Goal: Information Seeking & Learning: Find specific fact

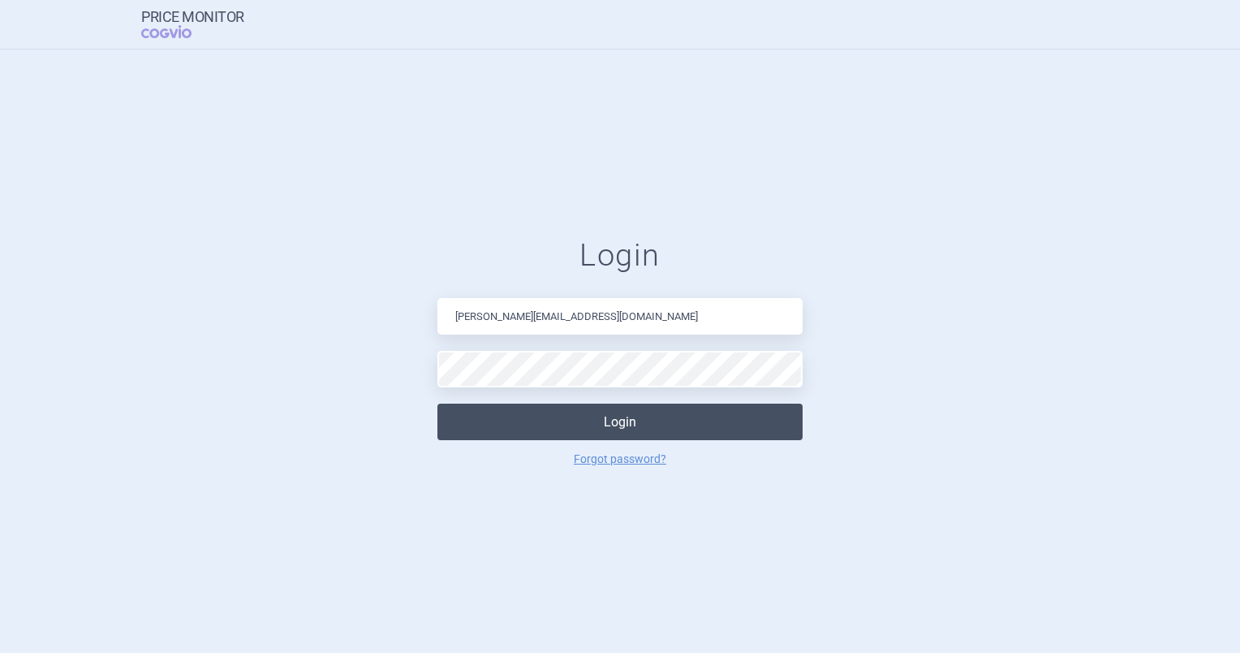
click at [545, 409] on button "Login" at bounding box center [620, 421] width 365 height 37
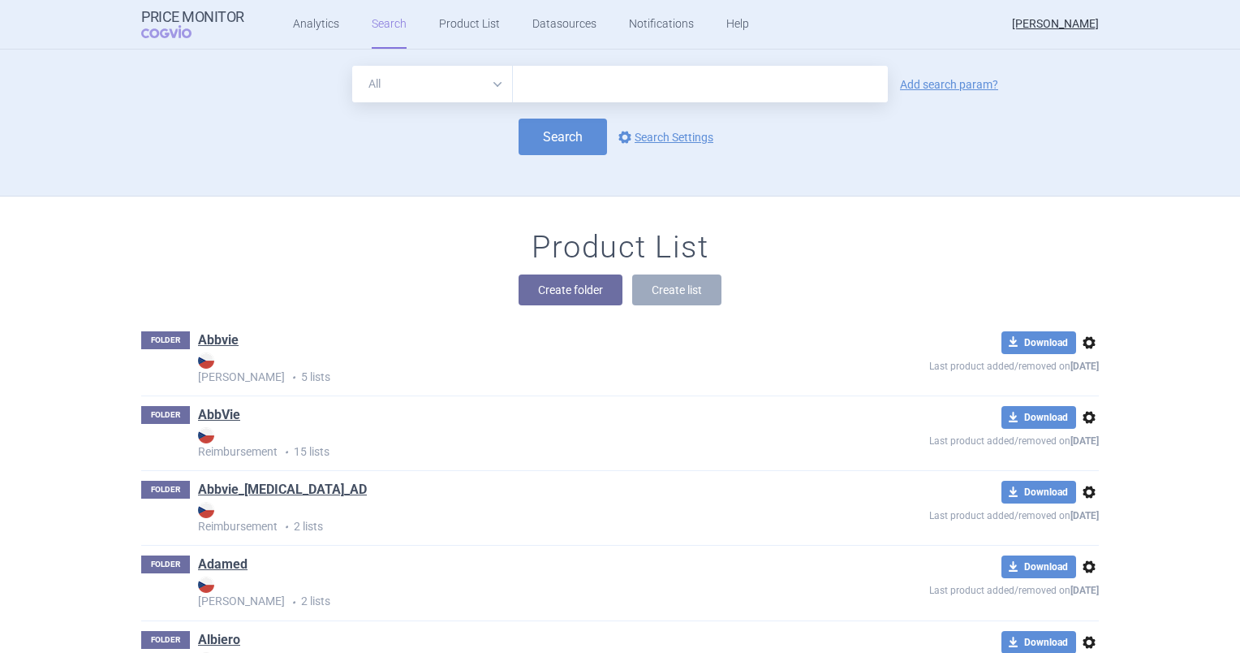
click at [583, 90] on input "text" at bounding box center [700, 84] width 375 height 37
type input "pombiliti"
click button "Search" at bounding box center [563, 137] width 88 height 37
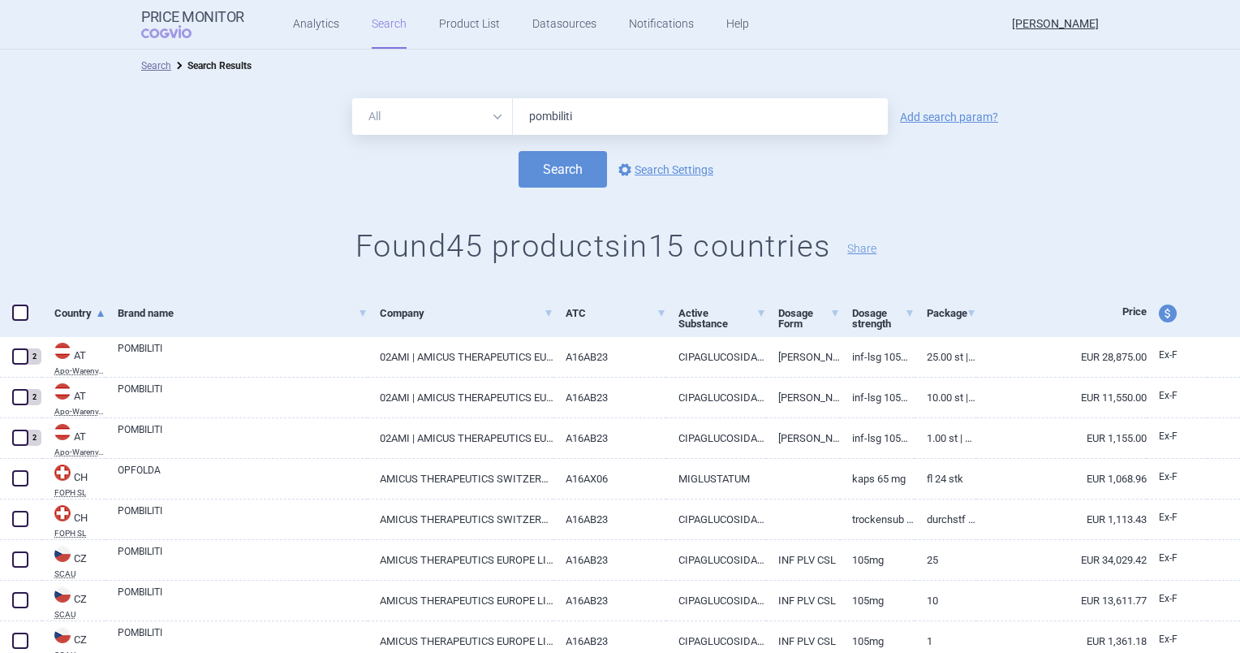
click at [903, 123] on div "All Brand Name ATC Company Active Substance Country Newer than pombiliti Add se…" at bounding box center [620, 116] width 1240 height 37
click at [911, 113] on link "Add search param?" at bounding box center [949, 116] width 98 height 11
select select "brandName"
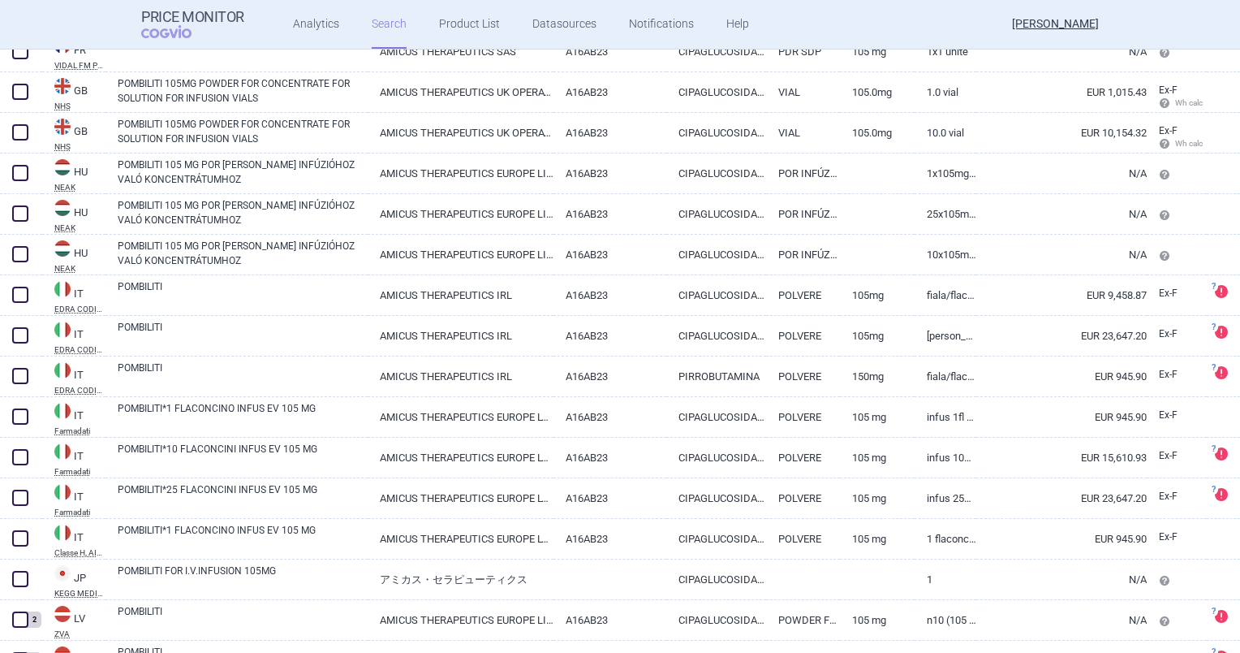
scroll to position [1211, 0]
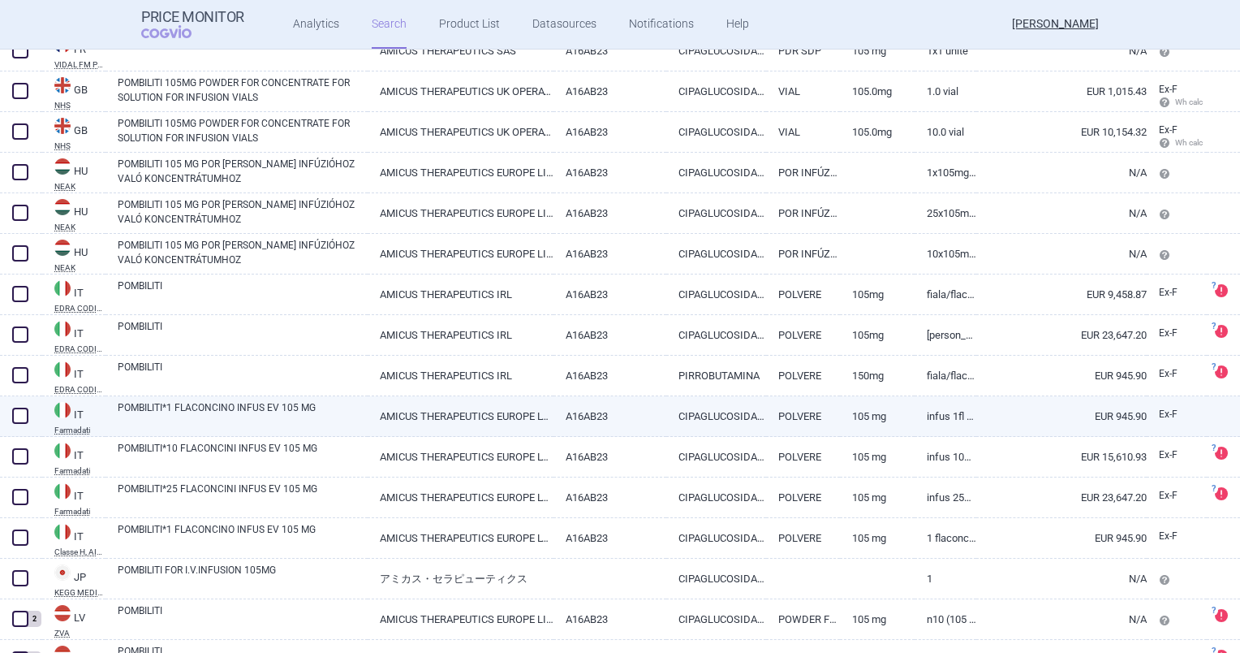
click at [489, 410] on link "AMICUS THERAPEUTICS EUROPE LTD" at bounding box center [461, 416] width 186 height 40
select select "EUR"
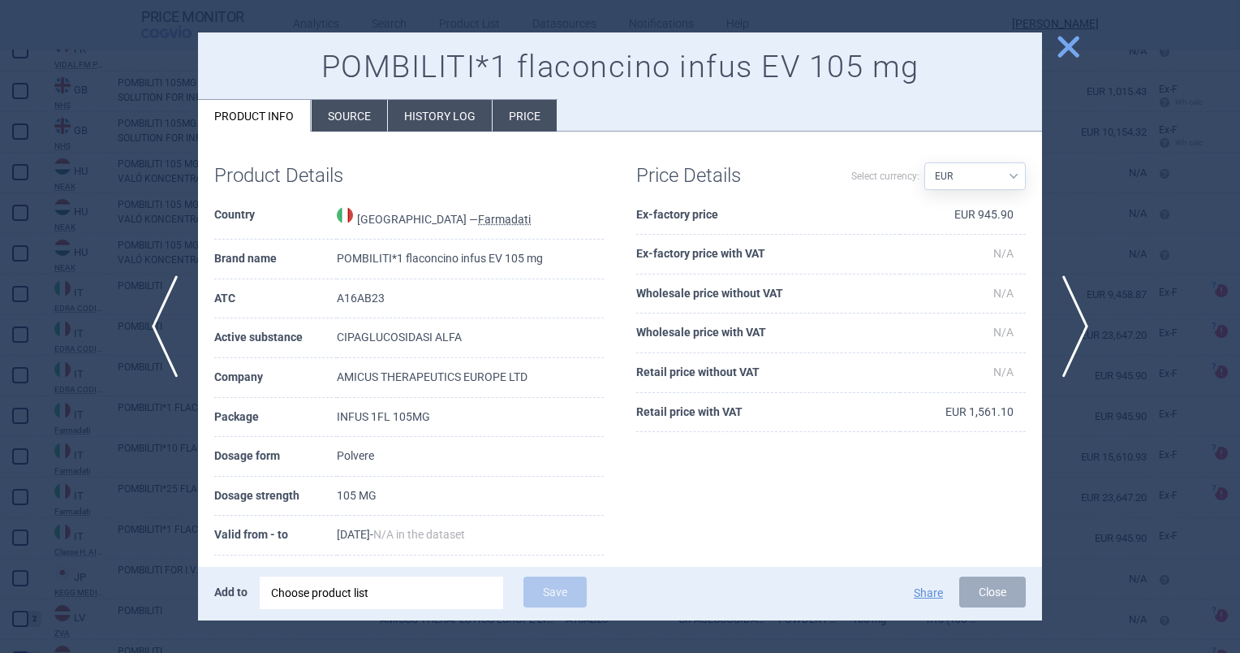
click at [364, 118] on li "Source" at bounding box center [349, 116] width 75 height 32
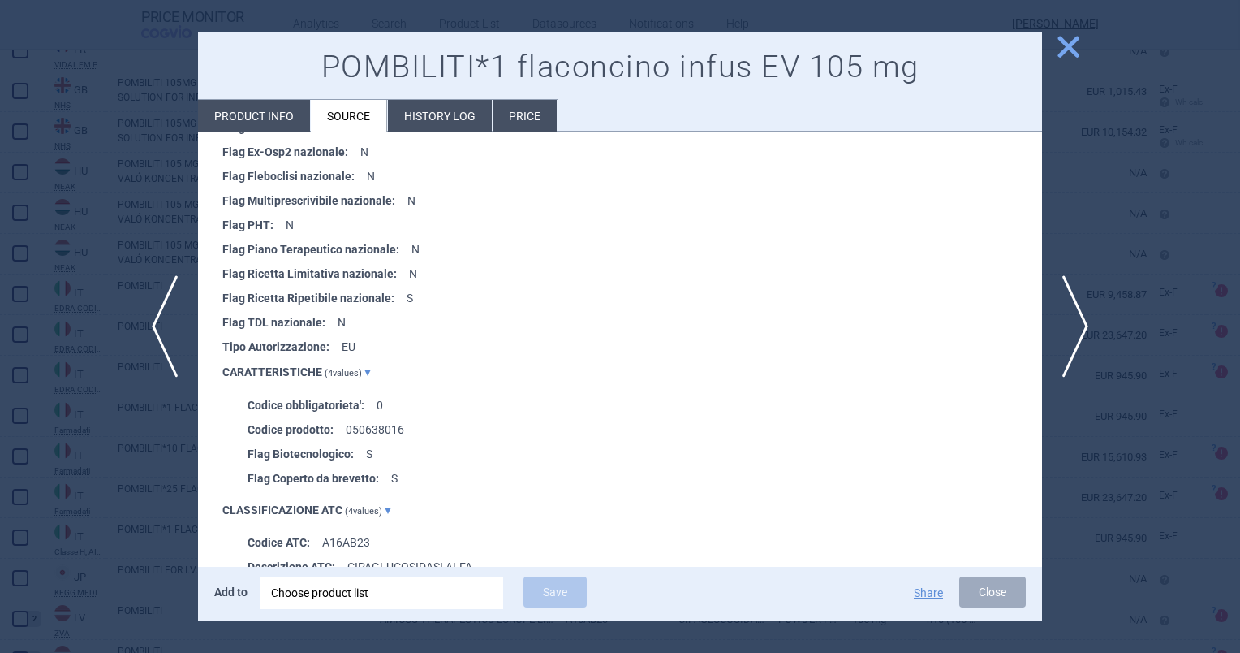
scroll to position [672, 0]
click at [1078, 52] on span "close" at bounding box center [1068, 46] width 28 height 28
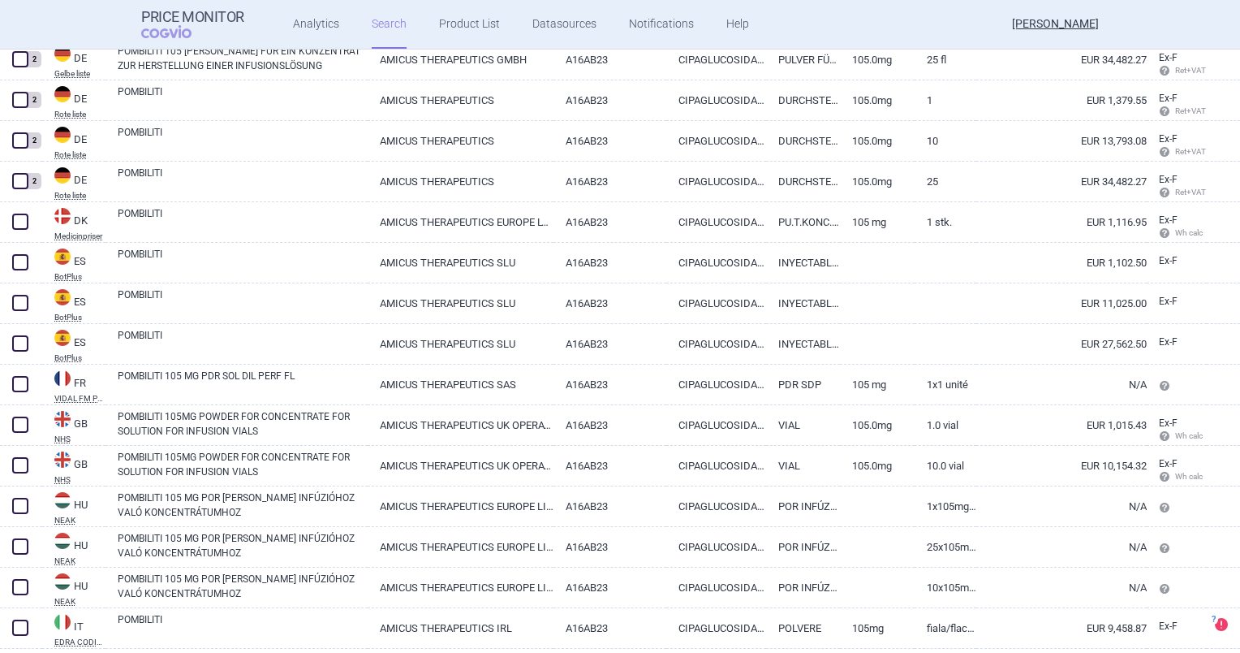
scroll to position [830, 0]
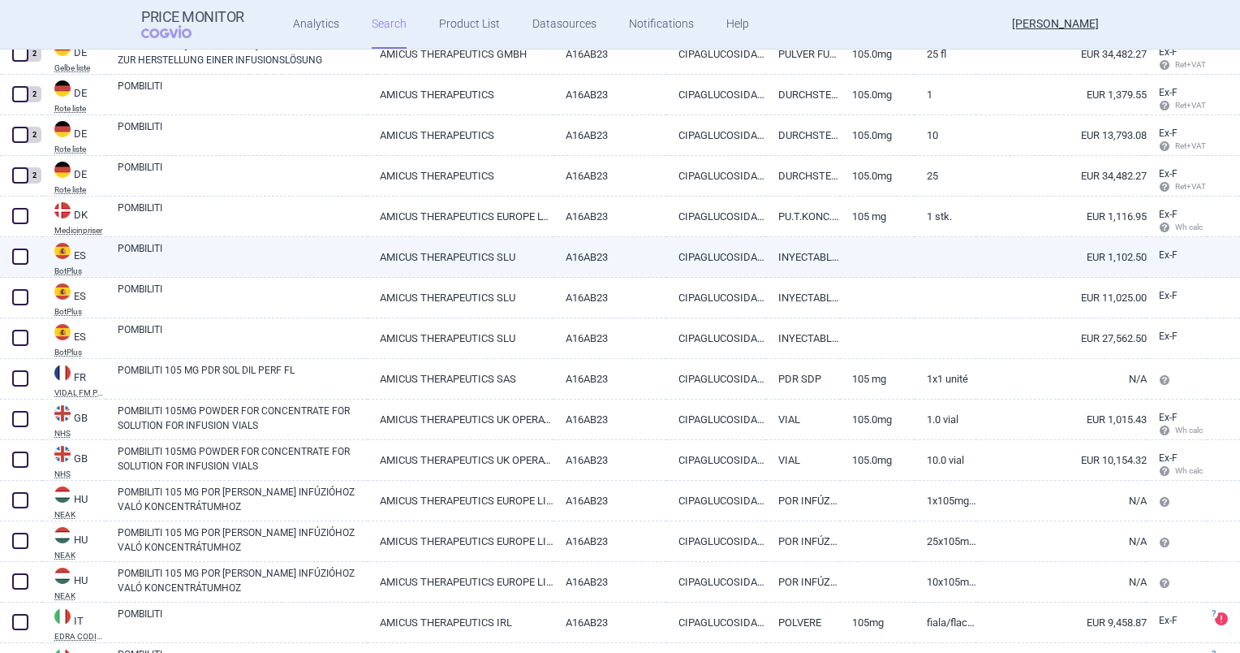
click at [240, 262] on link "POMBILITI" at bounding box center [243, 255] width 250 height 29
select select "EUR"
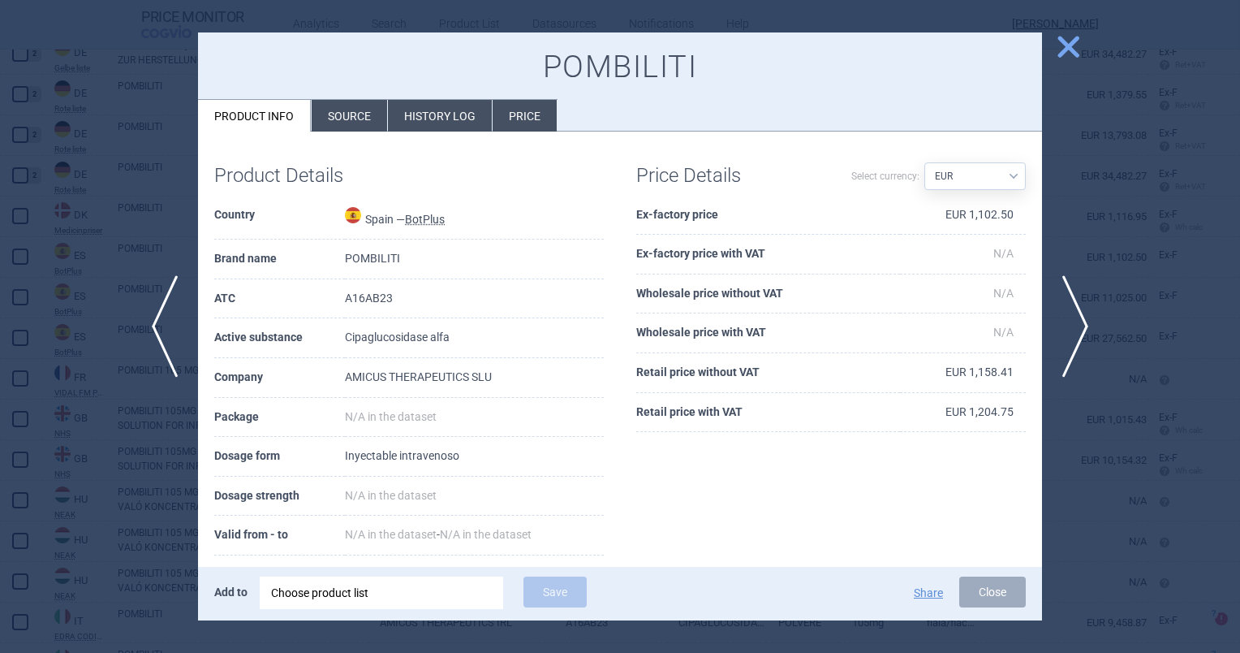
scroll to position [137, 0]
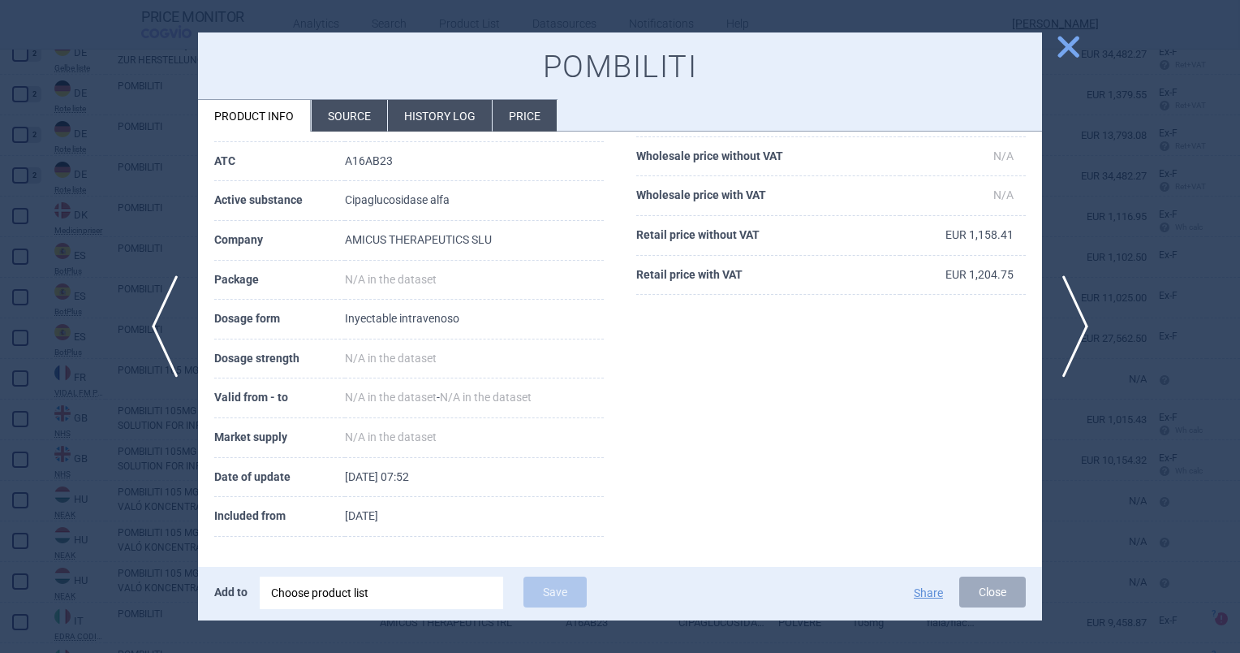
click at [338, 112] on li "Source" at bounding box center [349, 116] width 75 height 32
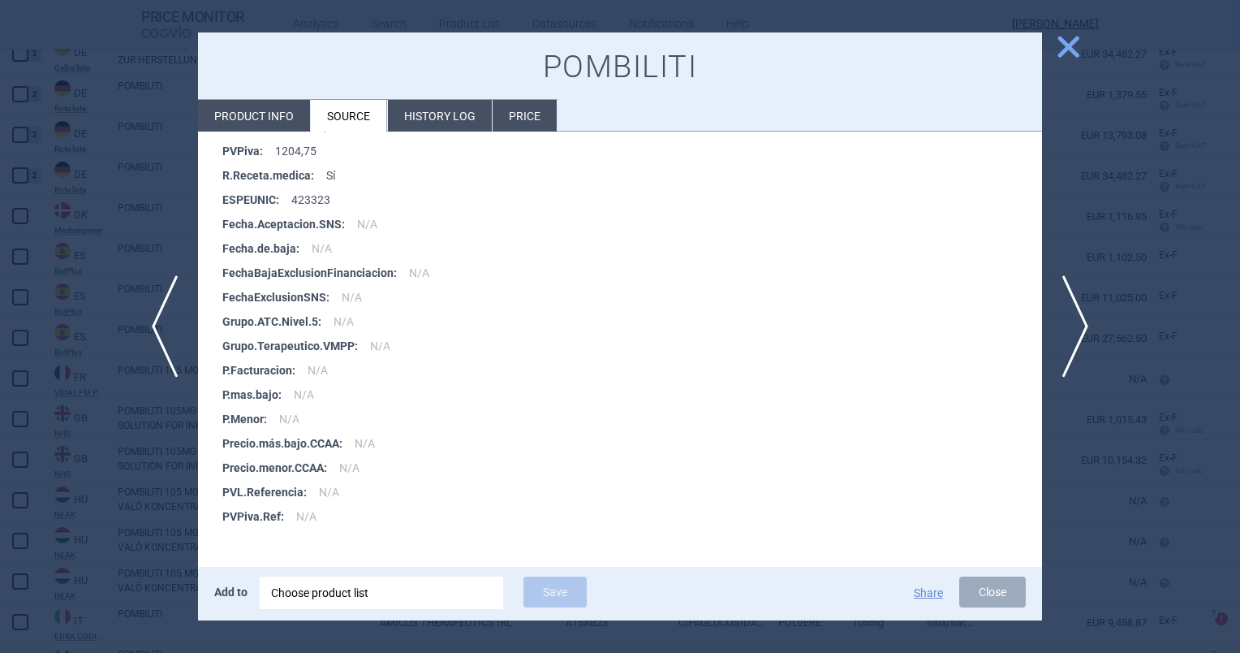
scroll to position [942, 0]
click at [1075, 32] on span "close" at bounding box center [1068, 46] width 28 height 28
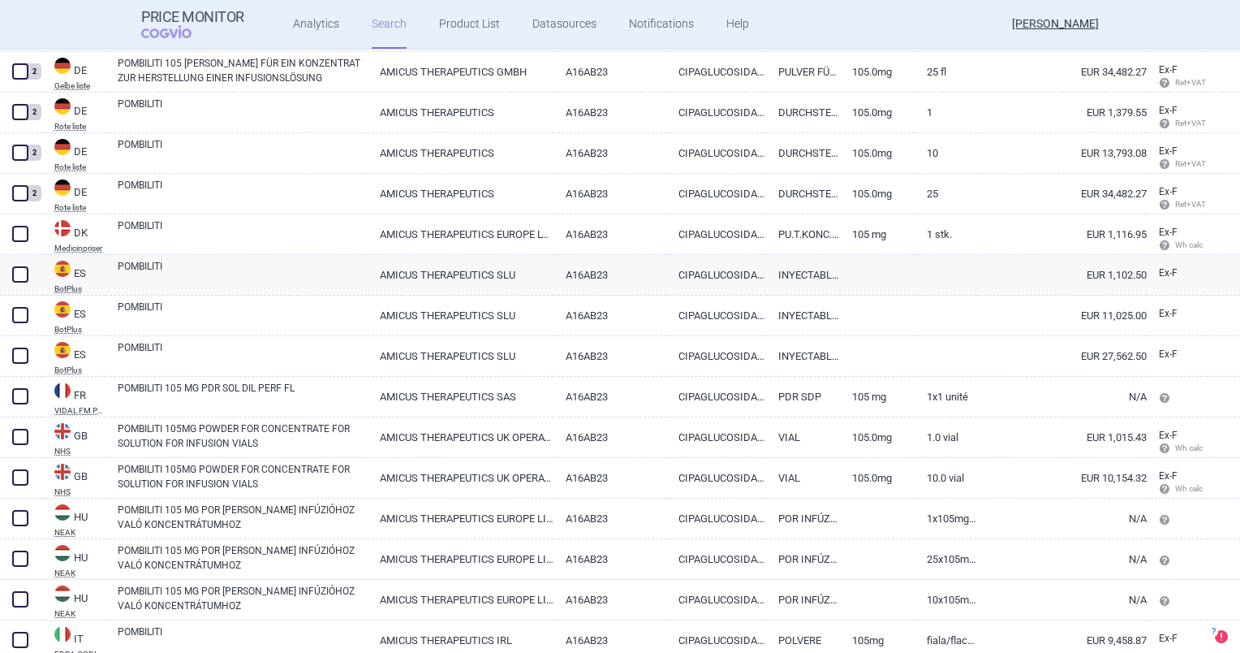
scroll to position [811, 0]
click at [19, 278] on span at bounding box center [20, 276] width 16 height 16
checkbox input "true"
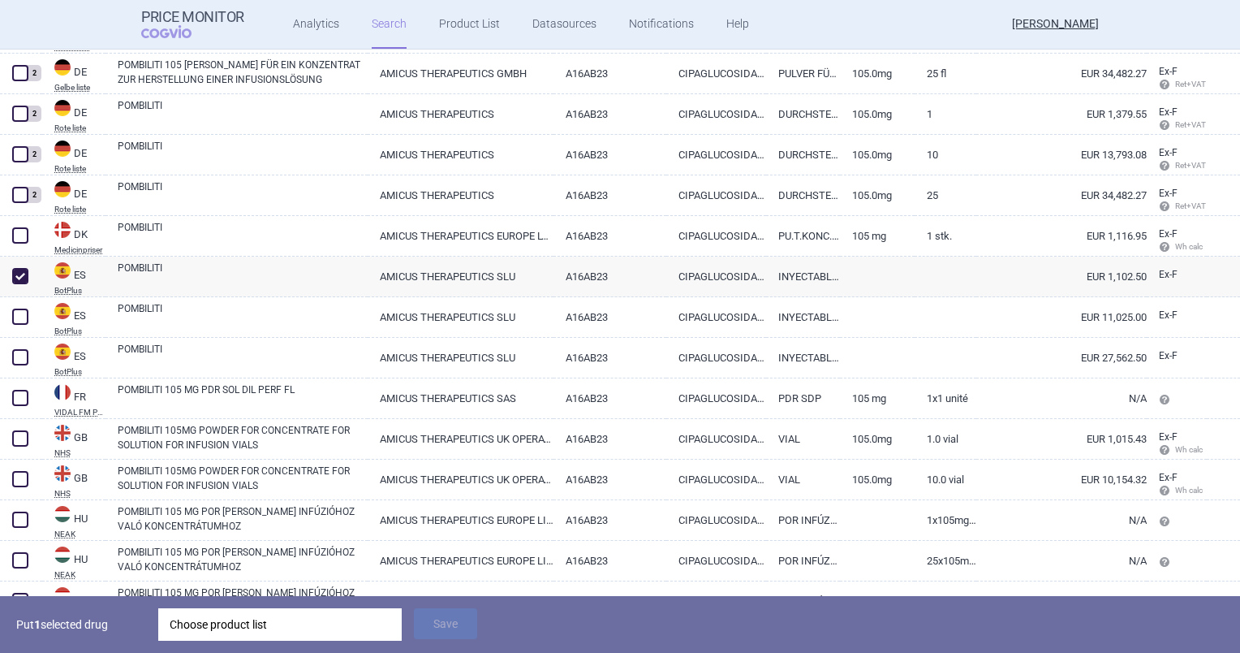
click at [236, 613] on div "Choose product list" at bounding box center [280, 624] width 221 height 32
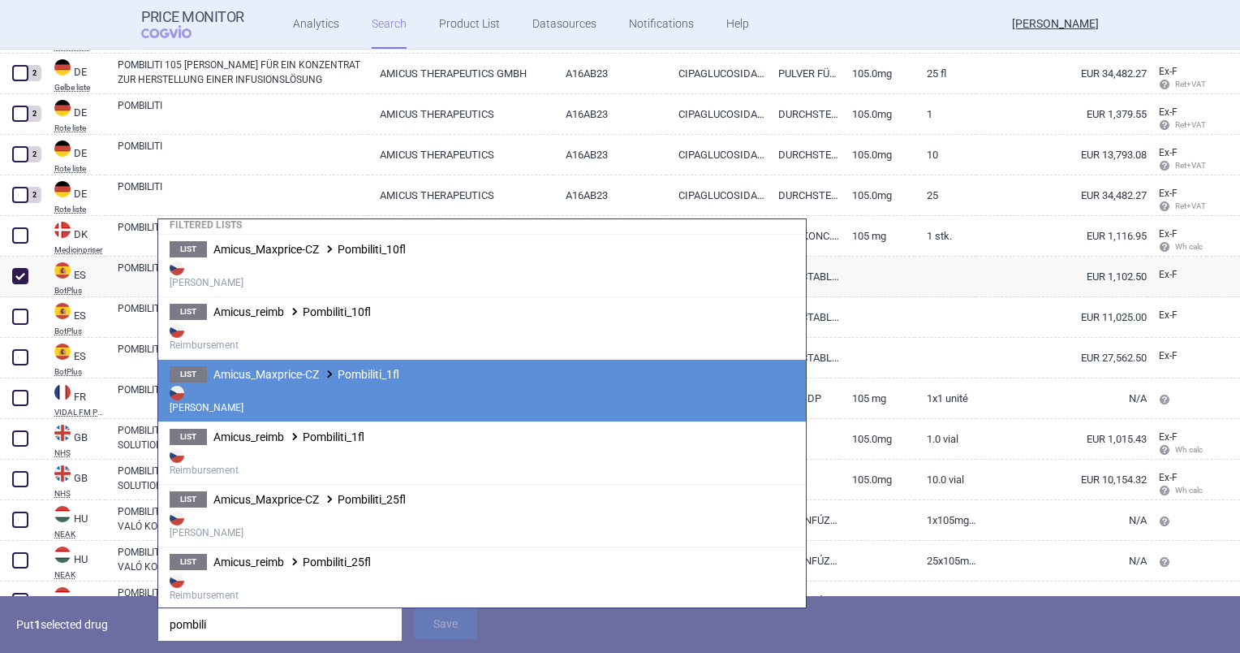
scroll to position [0, 0]
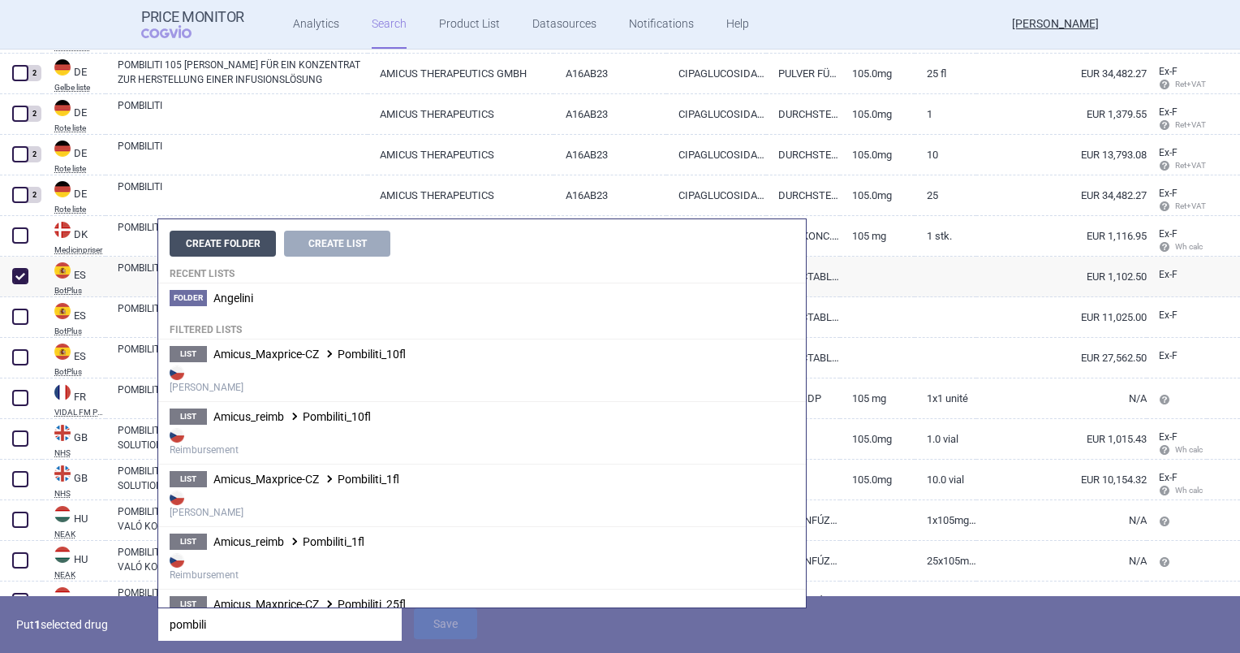
type input "pombili"
click at [244, 239] on button "Create Folder" at bounding box center [223, 244] width 106 height 26
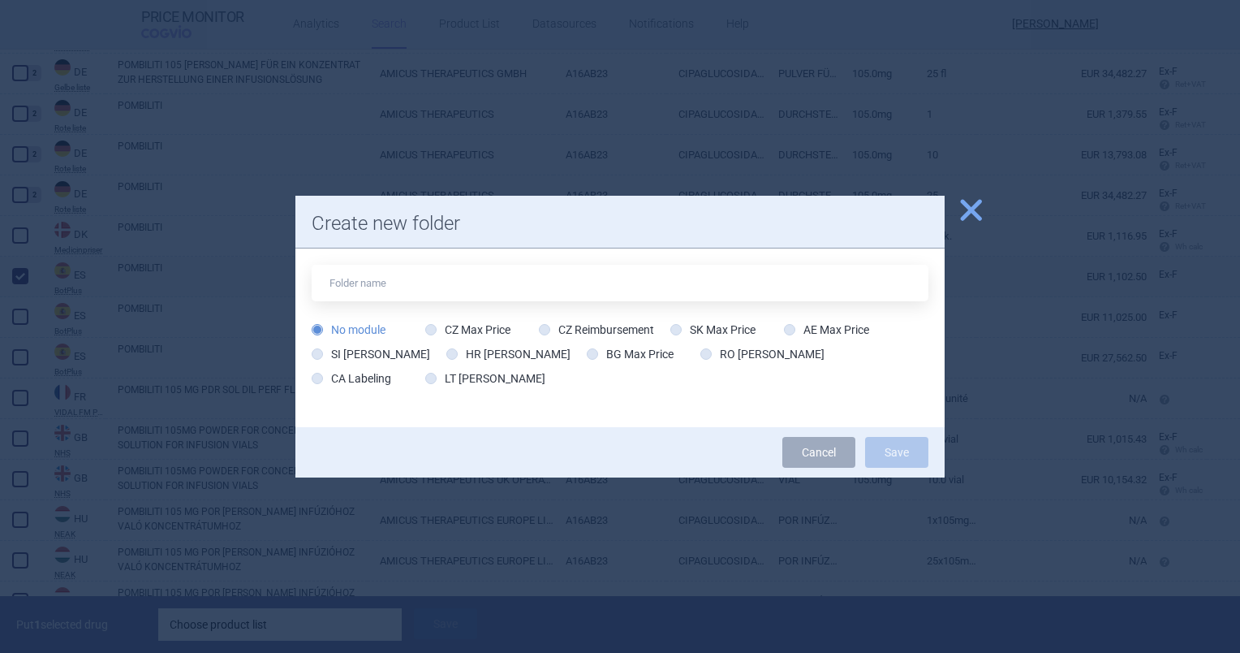
click at [698, 338] on div "No module CZ Max Price CZ Reimbursement SK Max Price AE Max Price SI Max Price …" at bounding box center [620, 357] width 617 height 73
click at [695, 334] on label "SK Max Price" at bounding box center [712, 329] width 85 height 16
click at [688, 334] on input "SK Max Price" at bounding box center [679, 330] width 16 height 16
radio input "true"
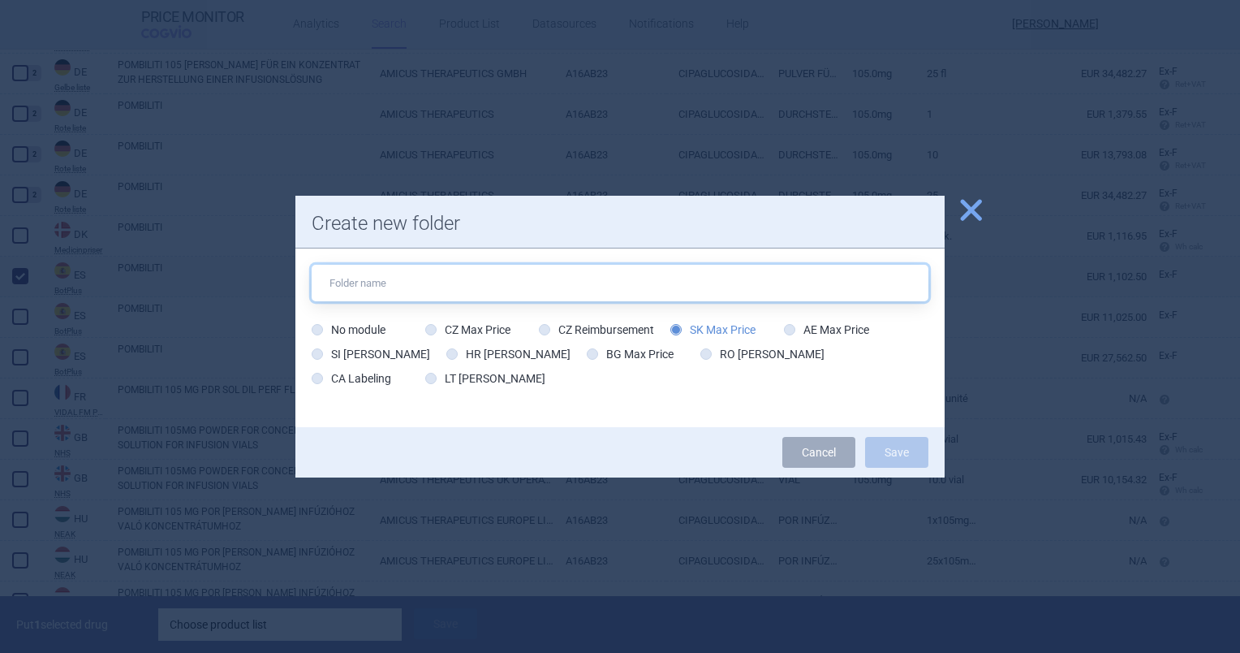
click at [666, 269] on input "text" at bounding box center [620, 283] width 617 height 37
type input "Amicus"
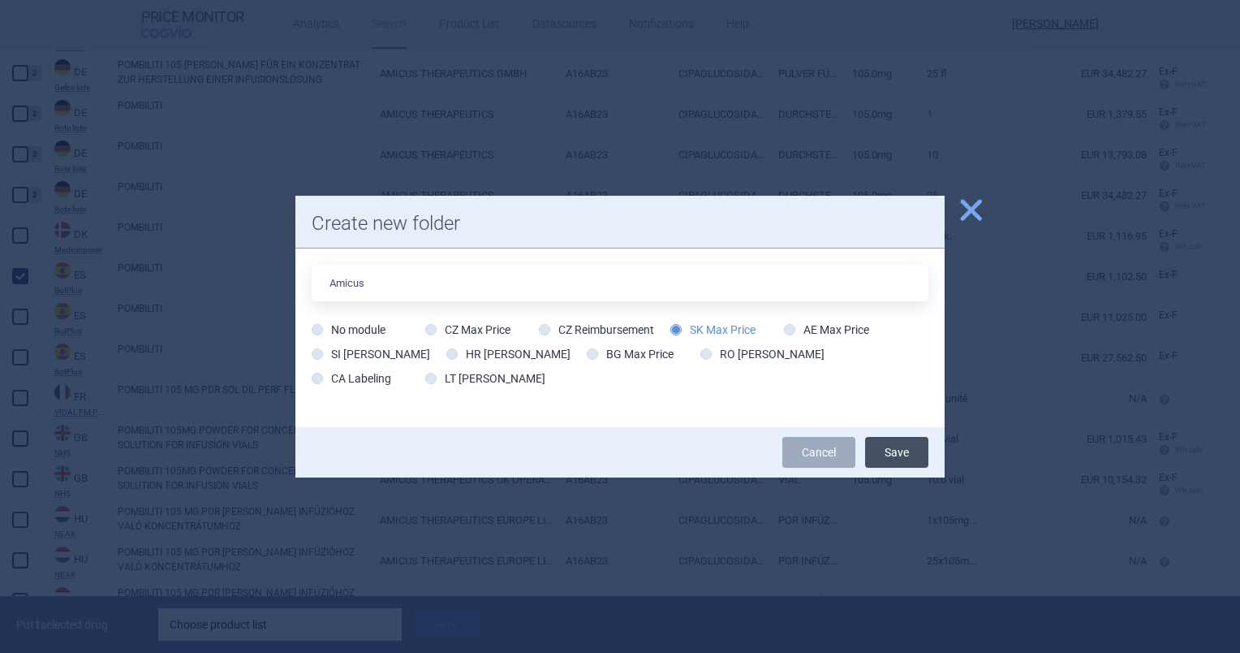
click at [893, 446] on button "Save" at bounding box center [896, 452] width 63 height 31
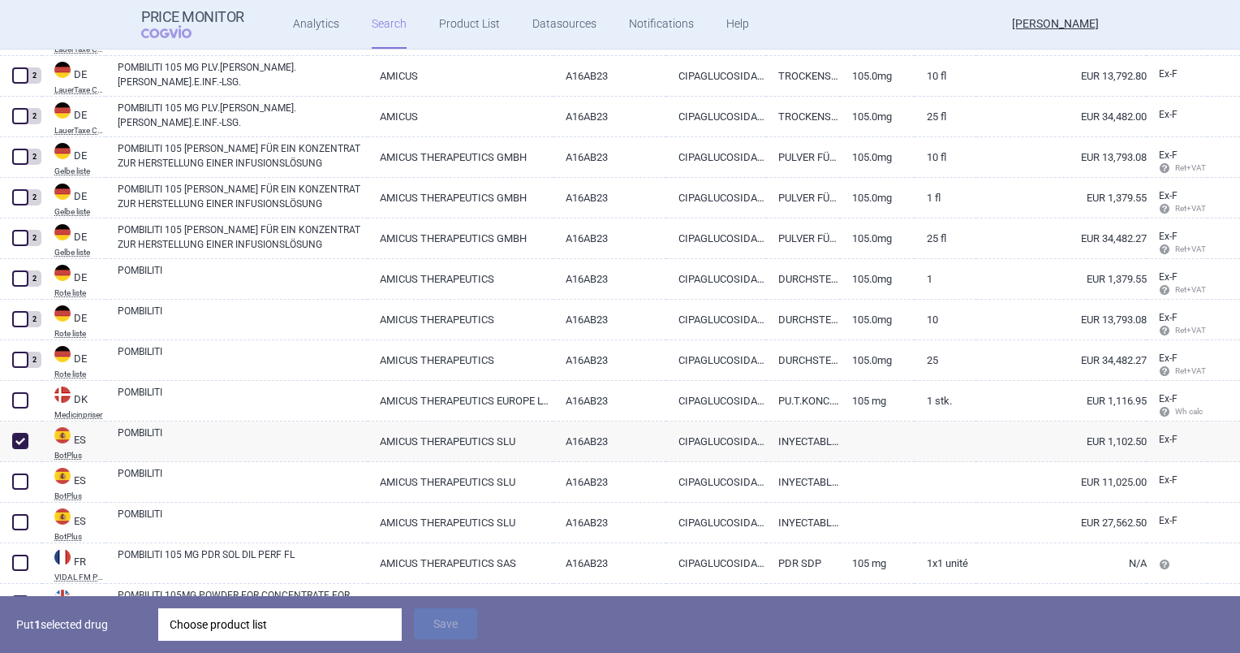
scroll to position [645, 0]
click at [212, 618] on div "Choose product list" at bounding box center [280, 624] width 221 height 32
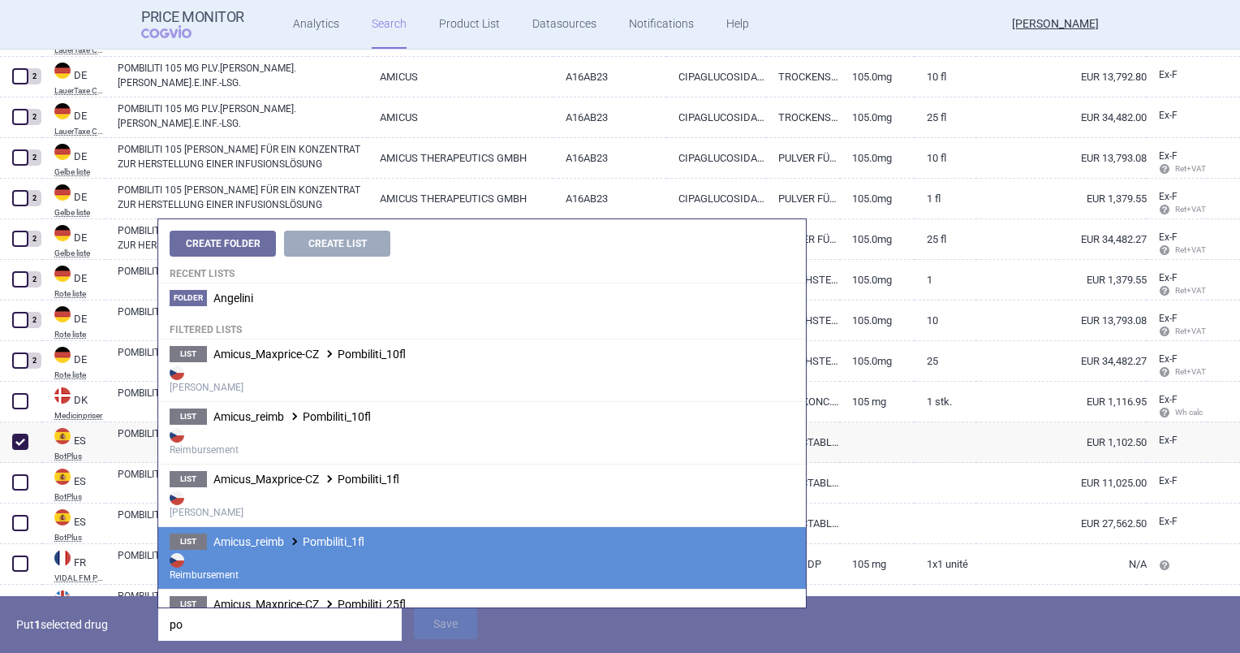
type input "p"
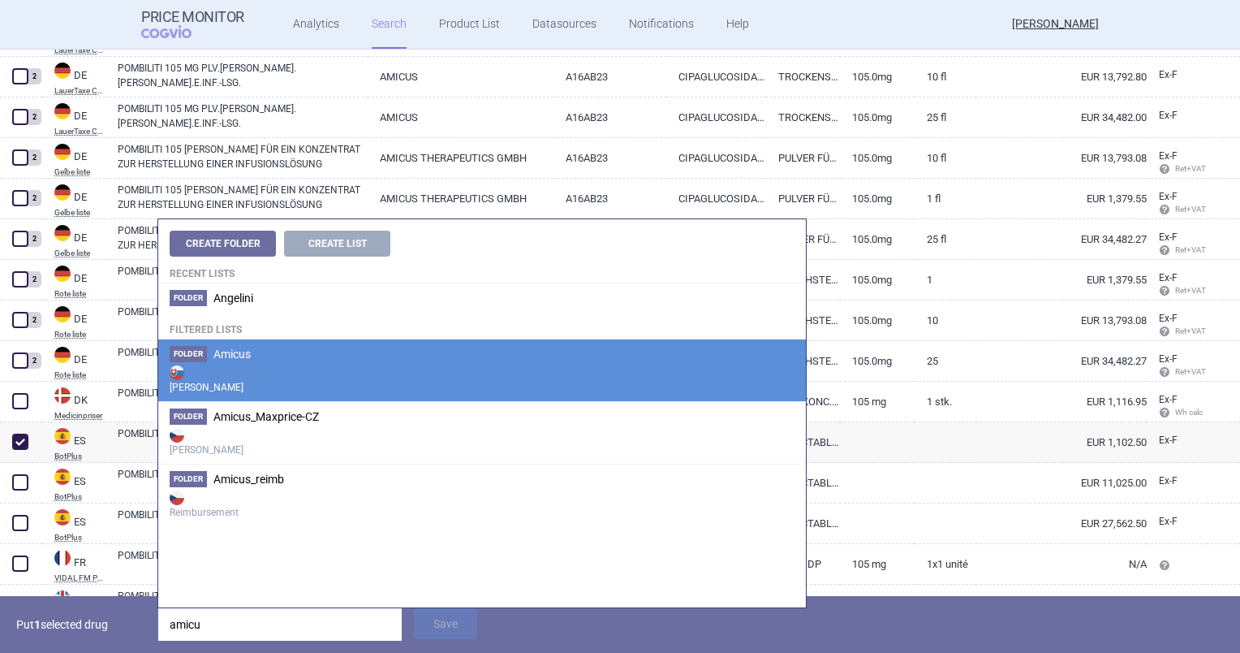
type input "amicu"
click at [231, 373] on strong "[PERSON_NAME]" at bounding box center [482, 378] width 625 height 32
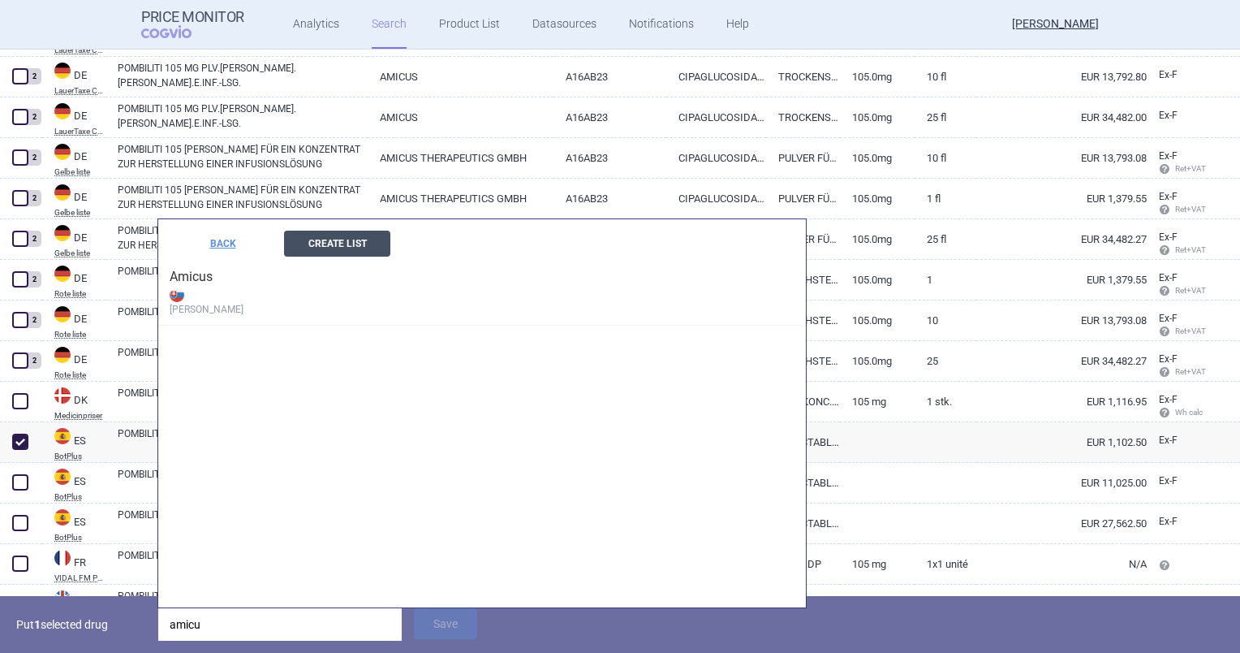
click at [308, 244] on button "Create List" at bounding box center [337, 244] width 106 height 26
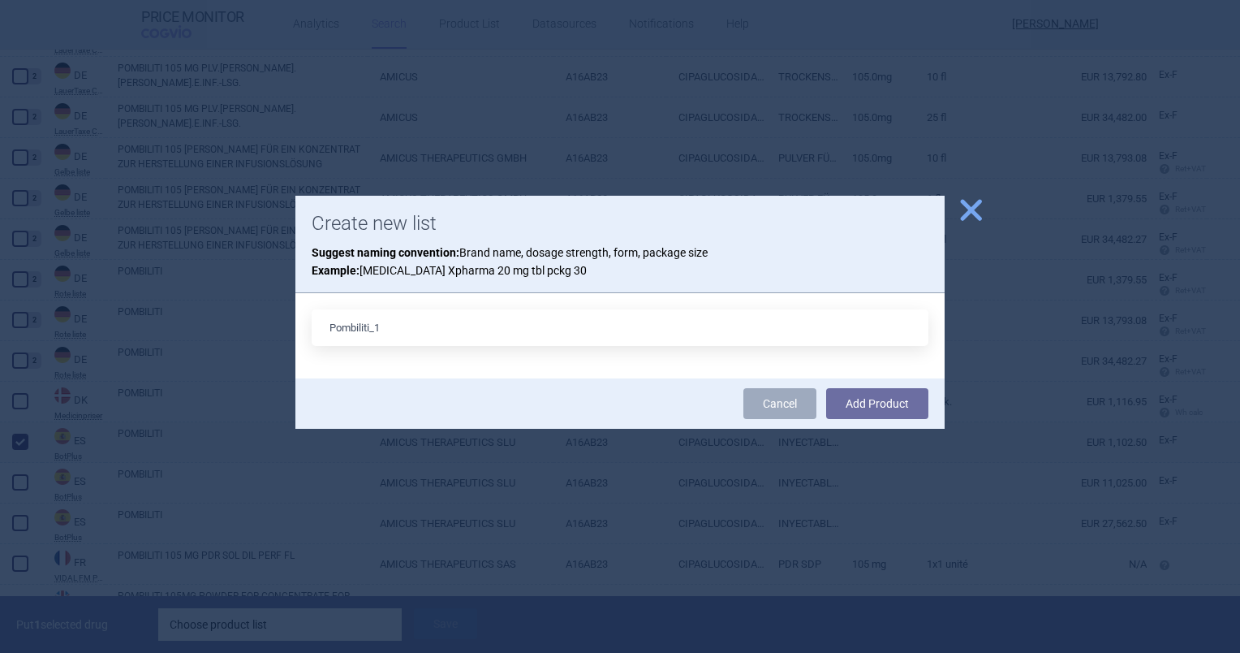
type input "Pombiliti_1"
click at [826, 388] on button "Add Product" at bounding box center [877, 403] width 102 height 31
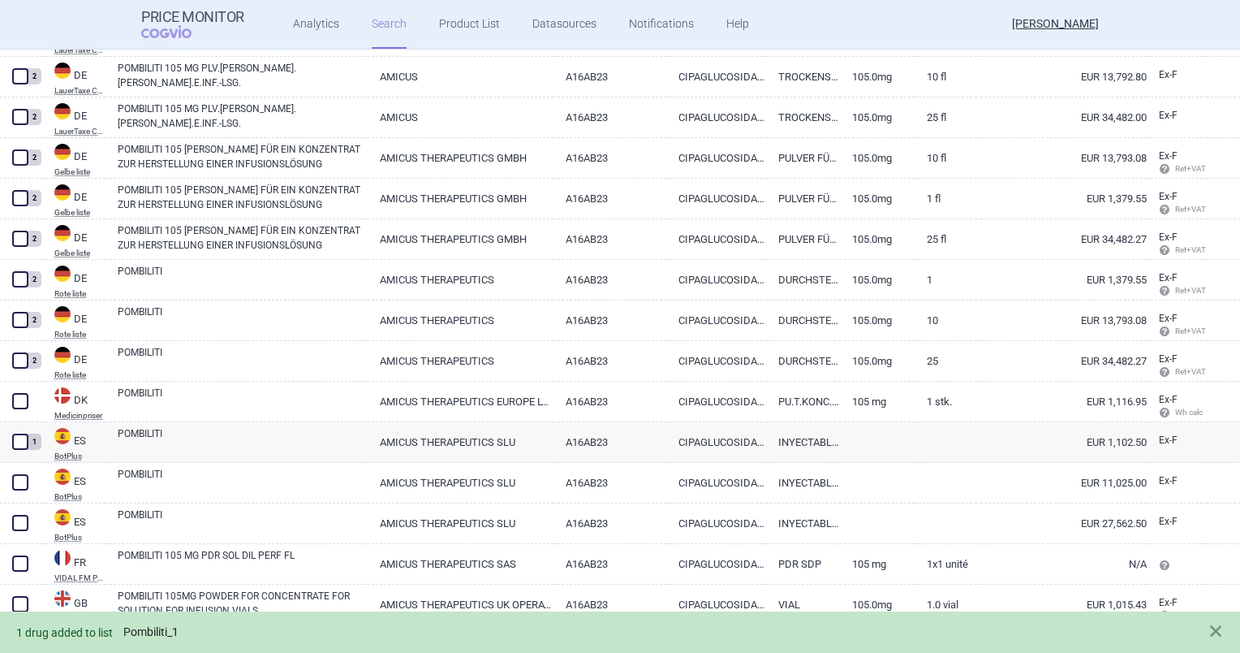
click at [168, 633] on link "Pombiliti_1" at bounding box center [150, 632] width 55 height 14
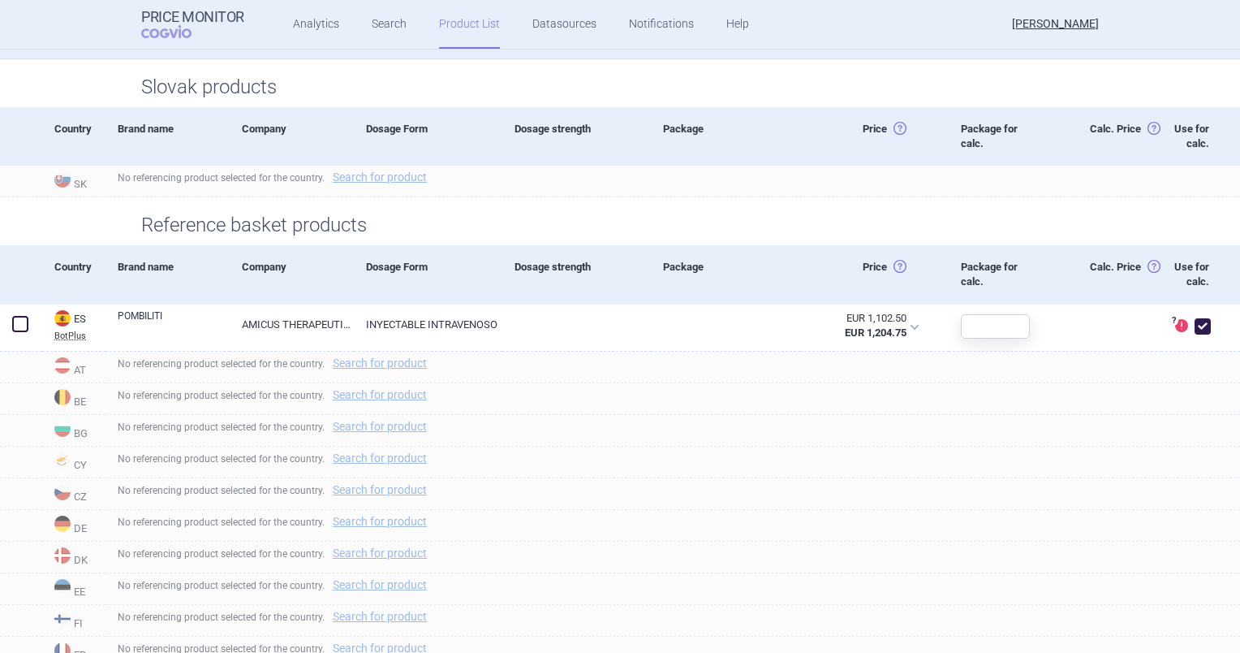
scroll to position [366, 0]
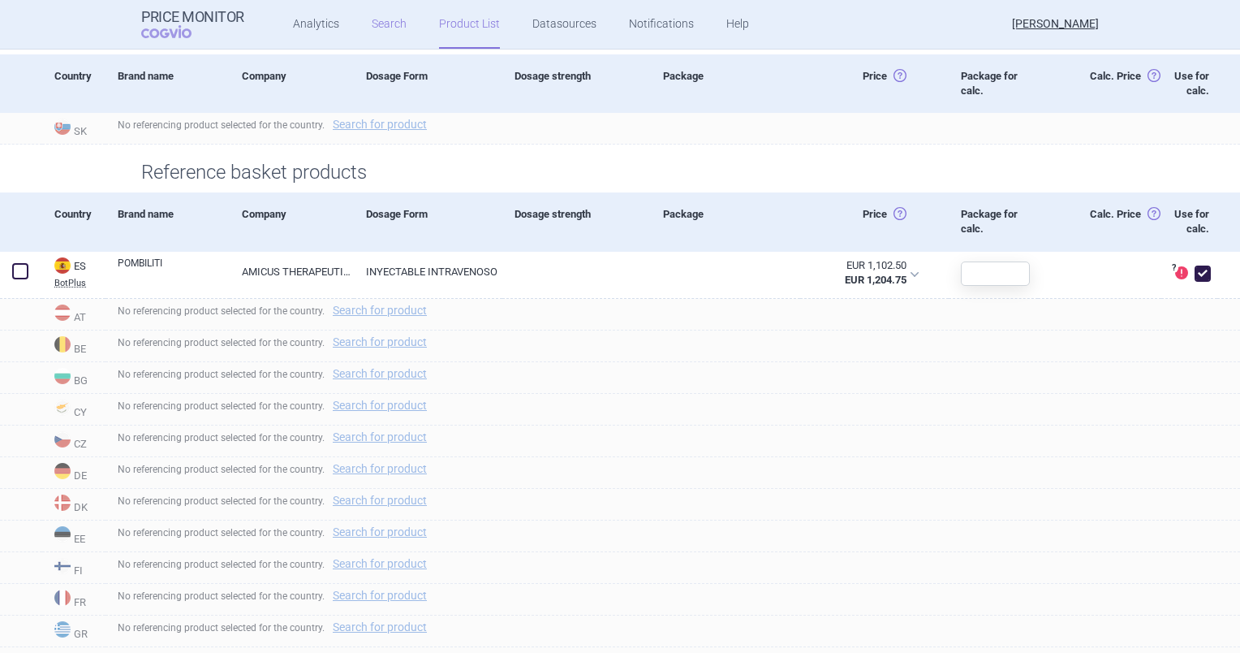
click at [373, 36] on link "Search" at bounding box center [389, 24] width 35 height 49
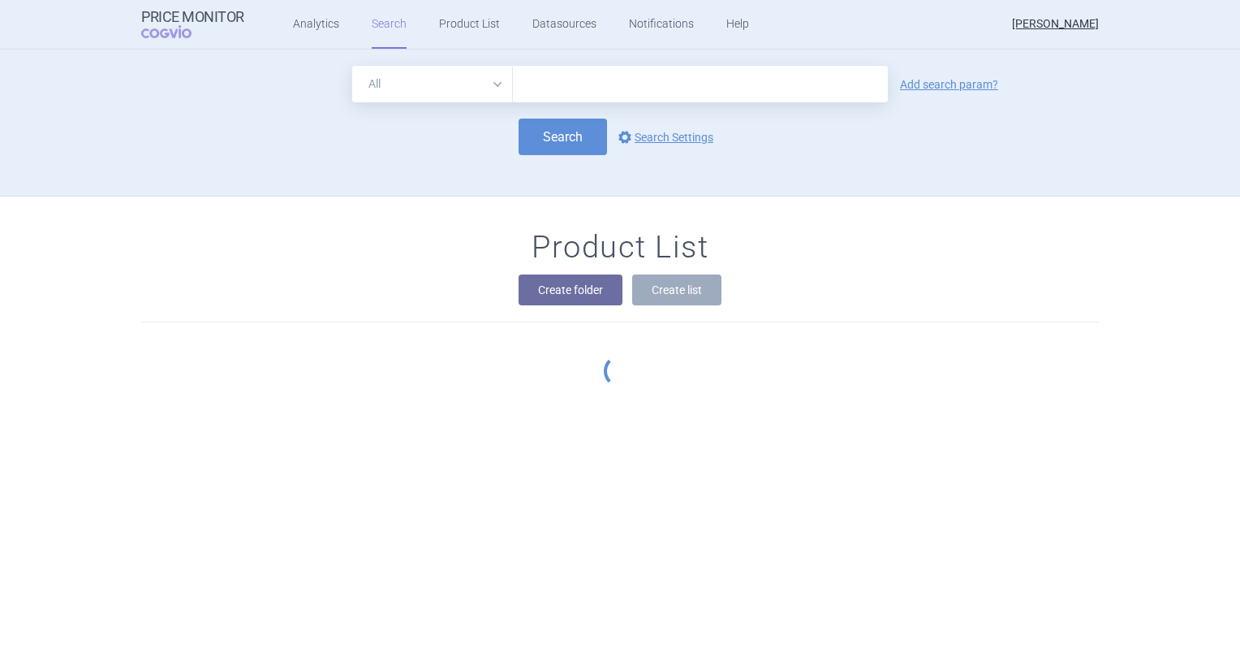
click at [575, 84] on input "text" at bounding box center [700, 84] width 375 height 37
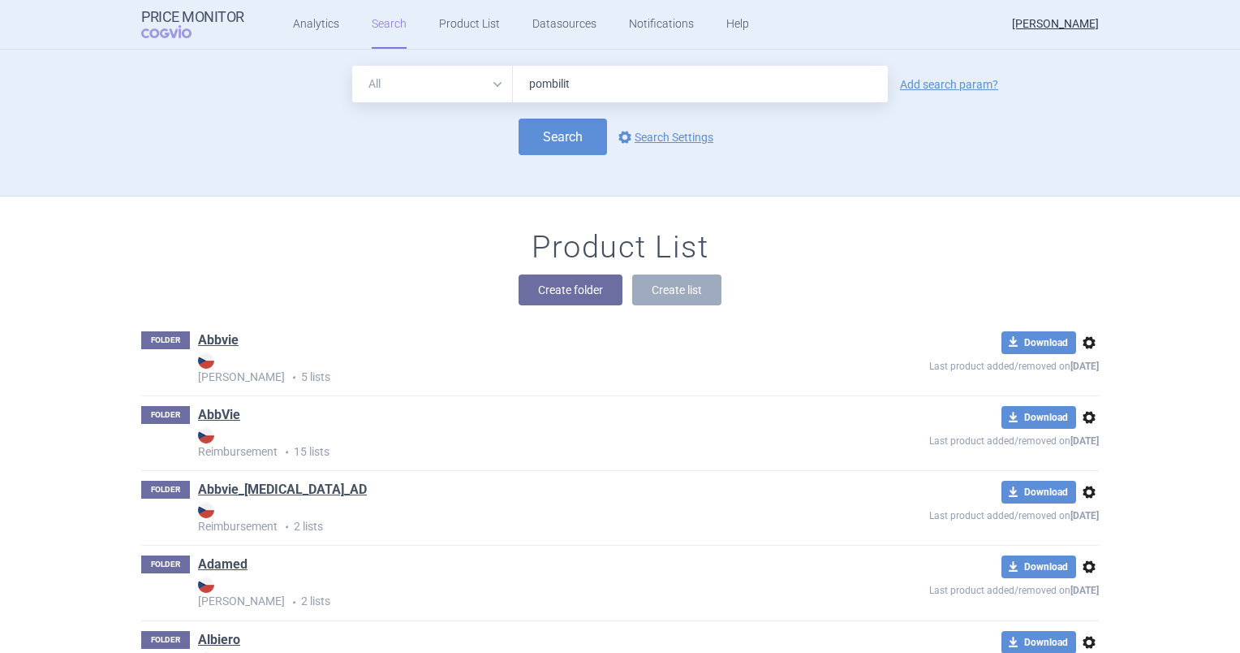
type input "pombiliti"
click button "Search" at bounding box center [563, 137] width 88 height 37
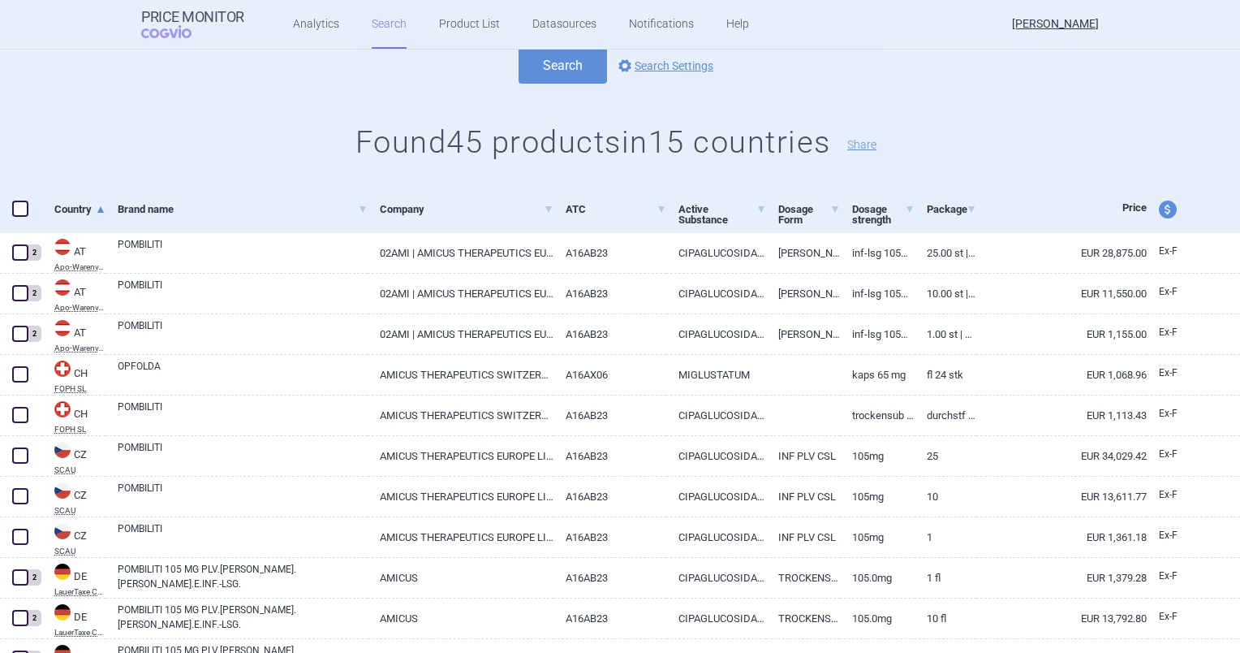
scroll to position [52, 0]
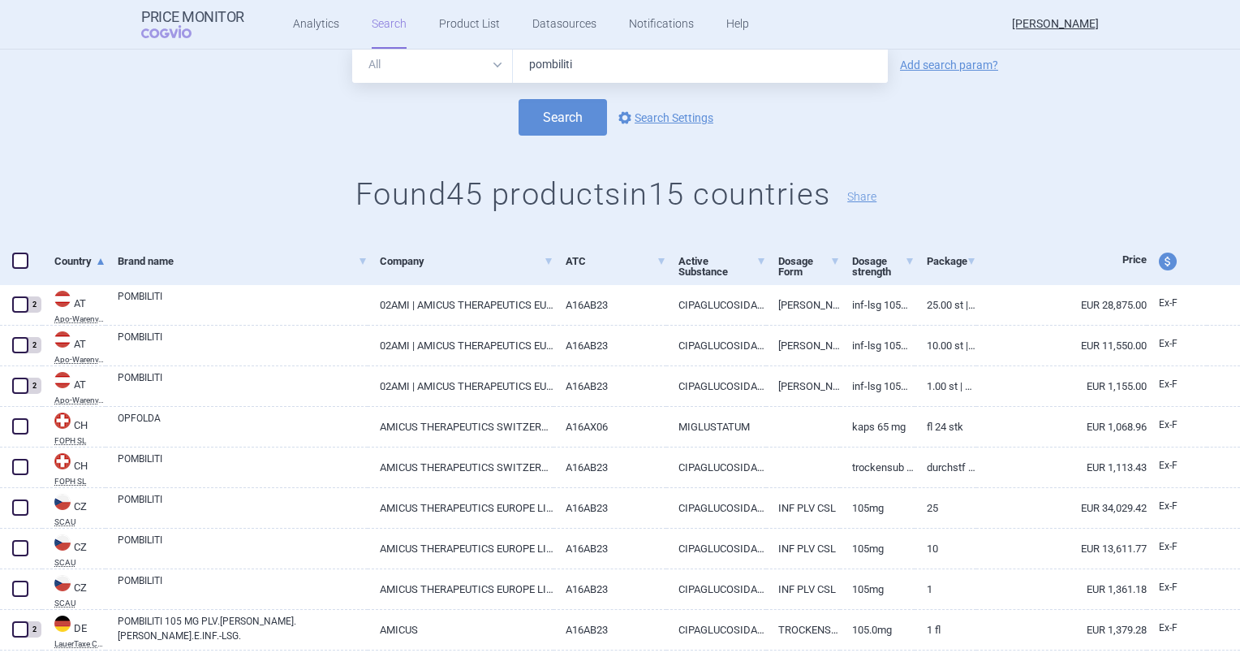
click at [731, 83] on form "All Brand Name ATC Company Active Substance Country Newer than pombiliti Add se…" at bounding box center [620, 90] width 1240 height 89
click at [708, 50] on input "pombiliti" at bounding box center [700, 64] width 375 height 37
type input "p"
type input "opfolda"
click at [519, 99] on button "Search" at bounding box center [563, 117] width 88 height 37
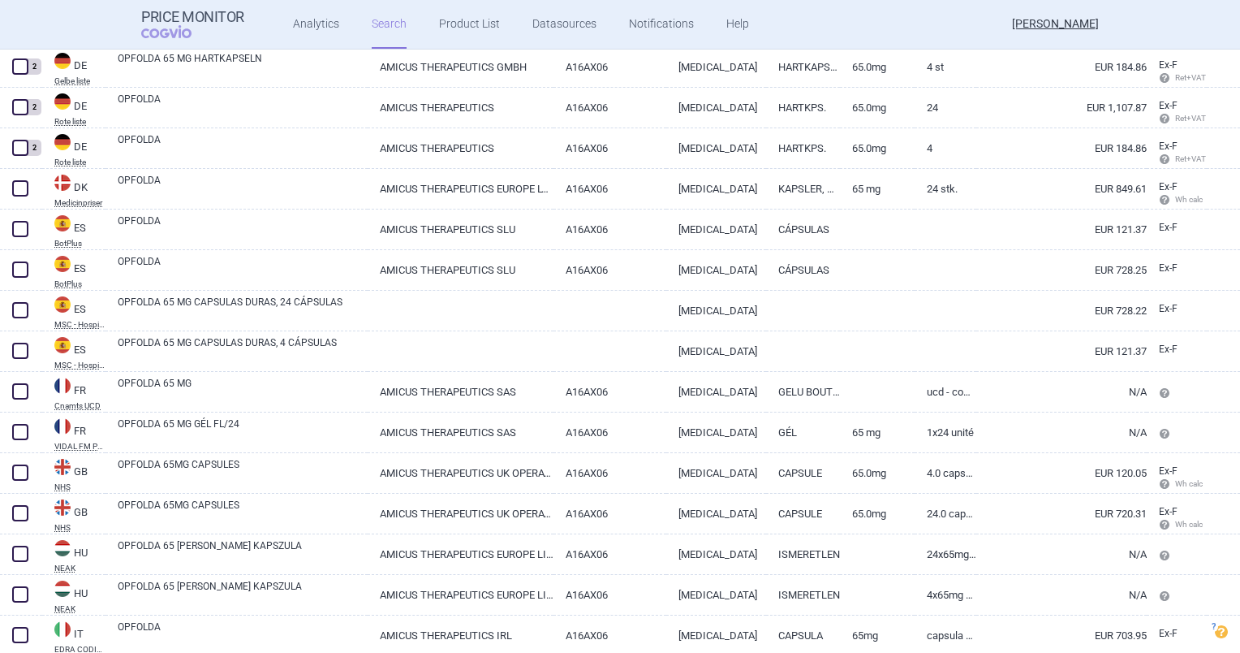
scroll to position [645, 0]
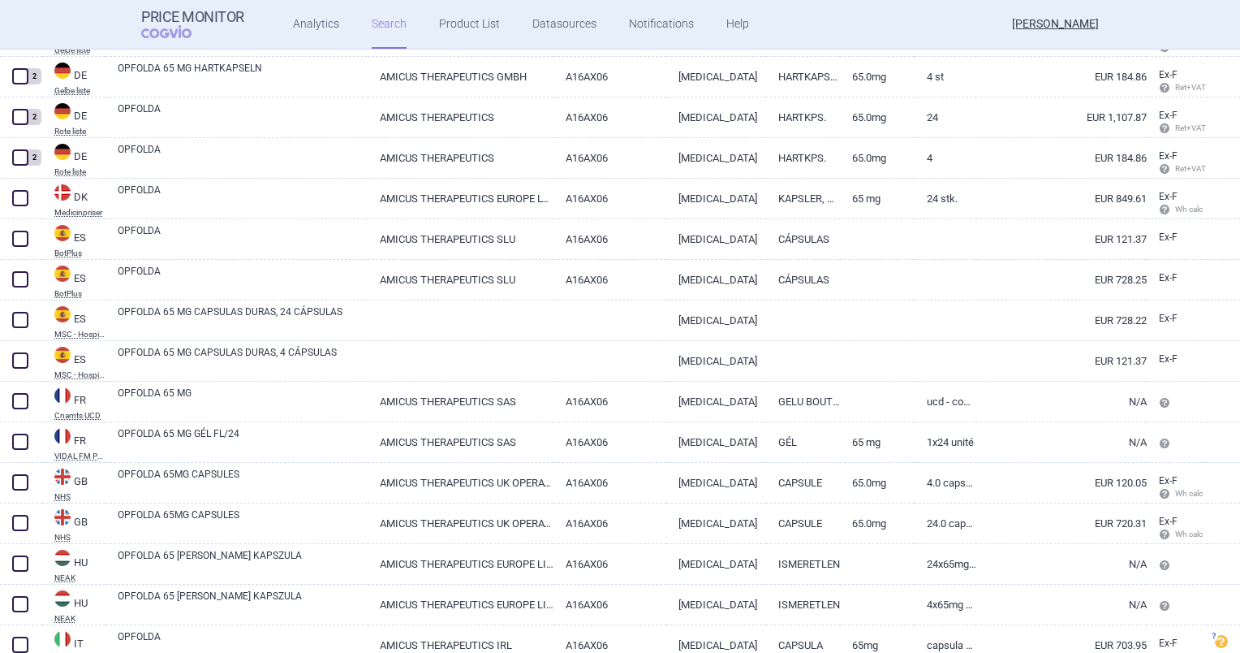
click at [879, 6] on div "Price Monitor COGVIO Analytics Search Product List Datasources Notifications He…" at bounding box center [620, 24] width 958 height 49
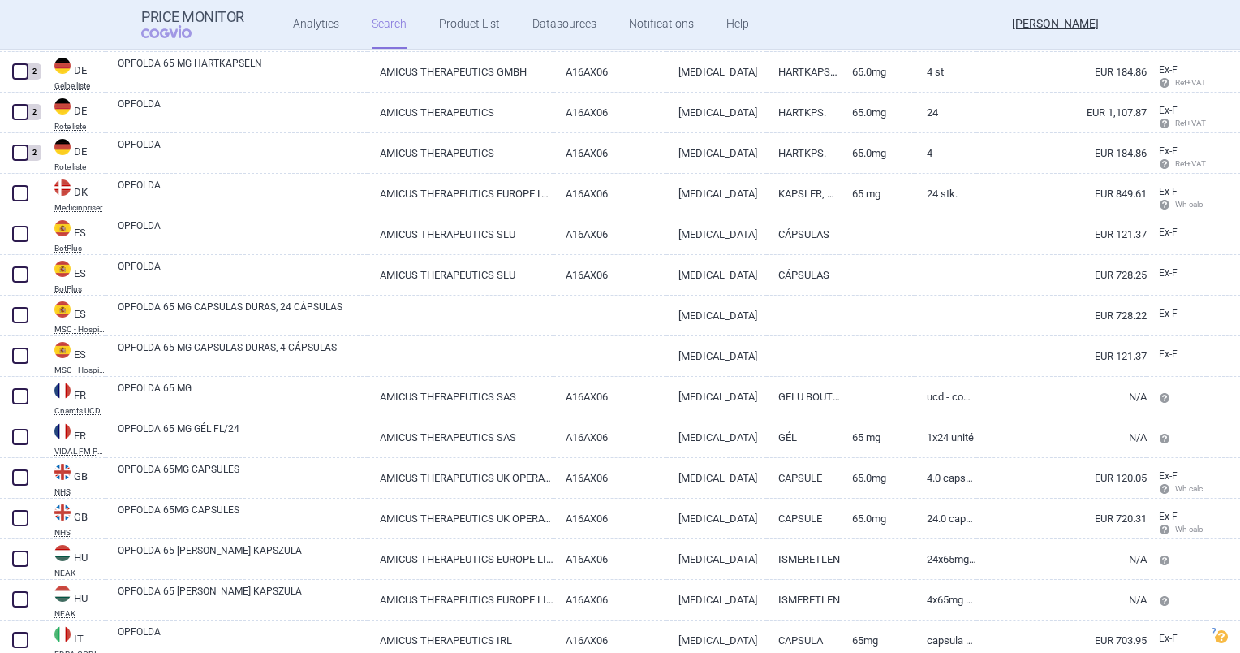
scroll to position [650, 0]
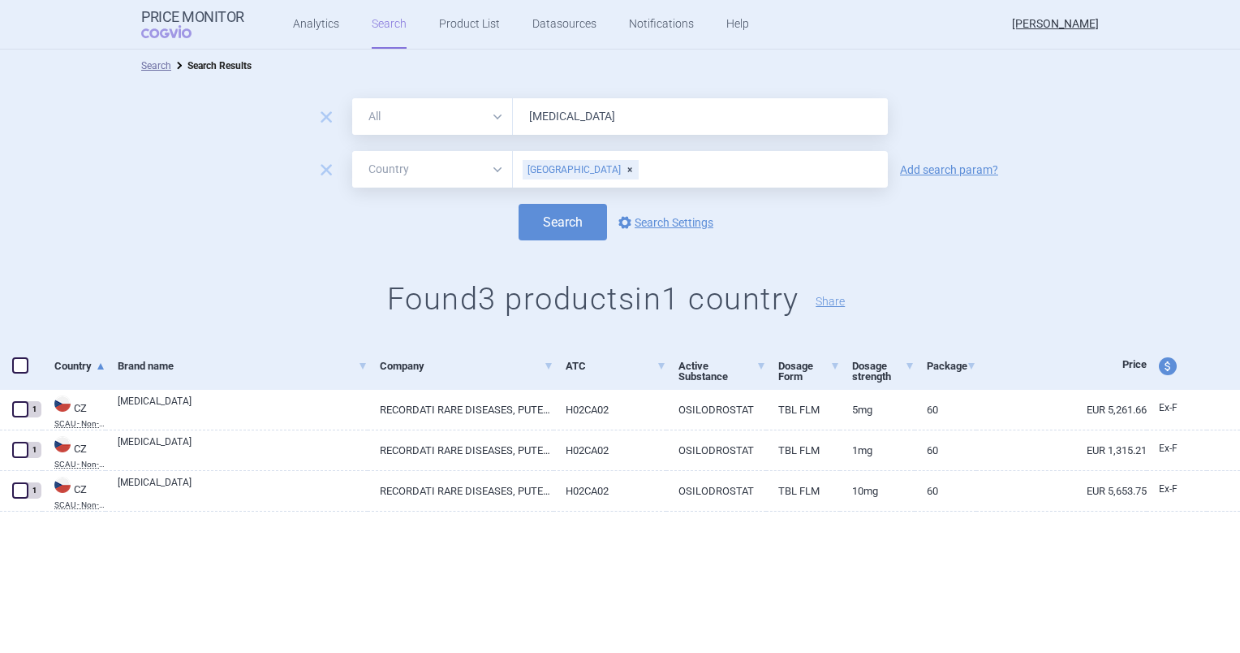
select select "country"
